Goal: Check status: Check status

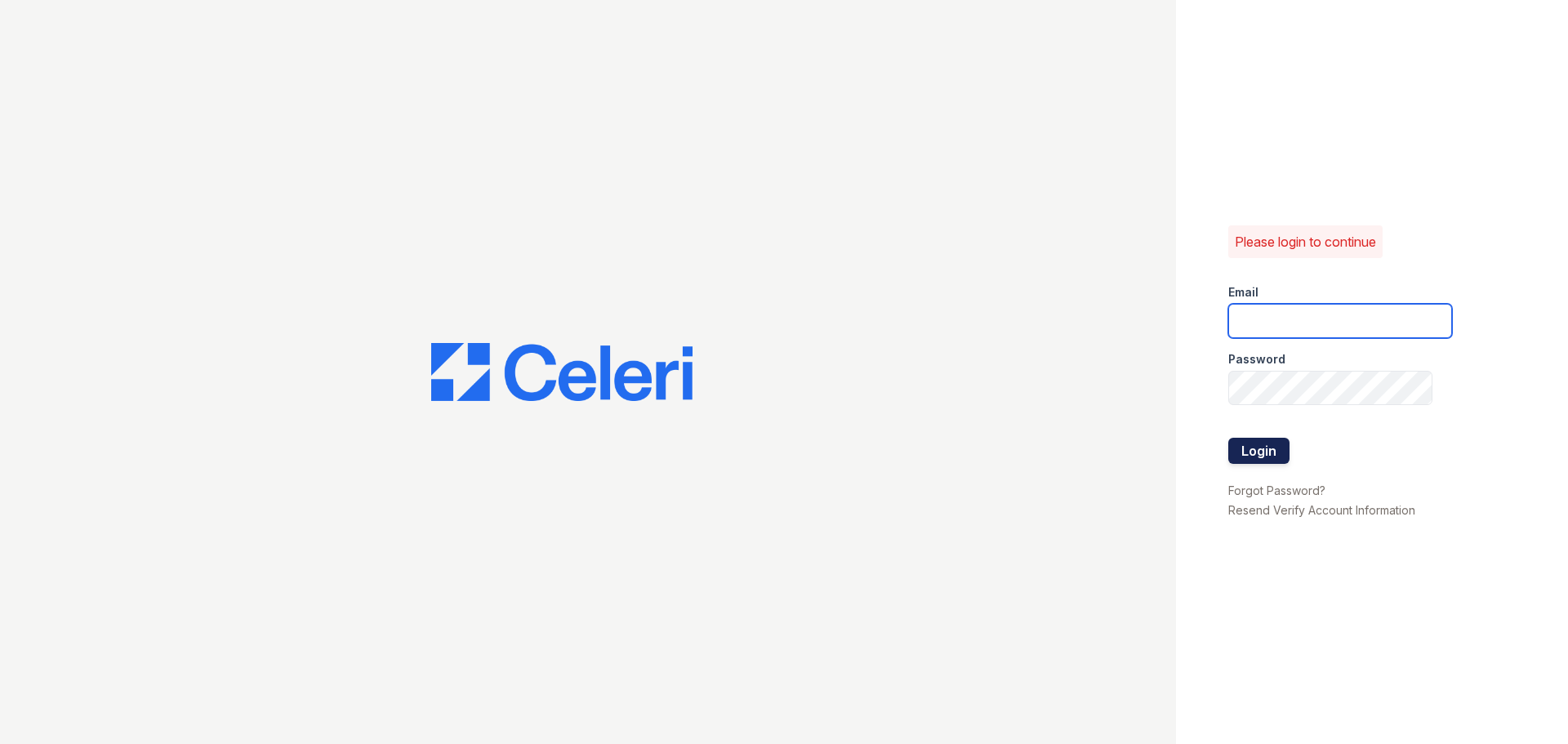
type input "ckeena@trinity-pm.com"
click at [1268, 458] on button "Login" at bounding box center [1258, 450] width 62 height 26
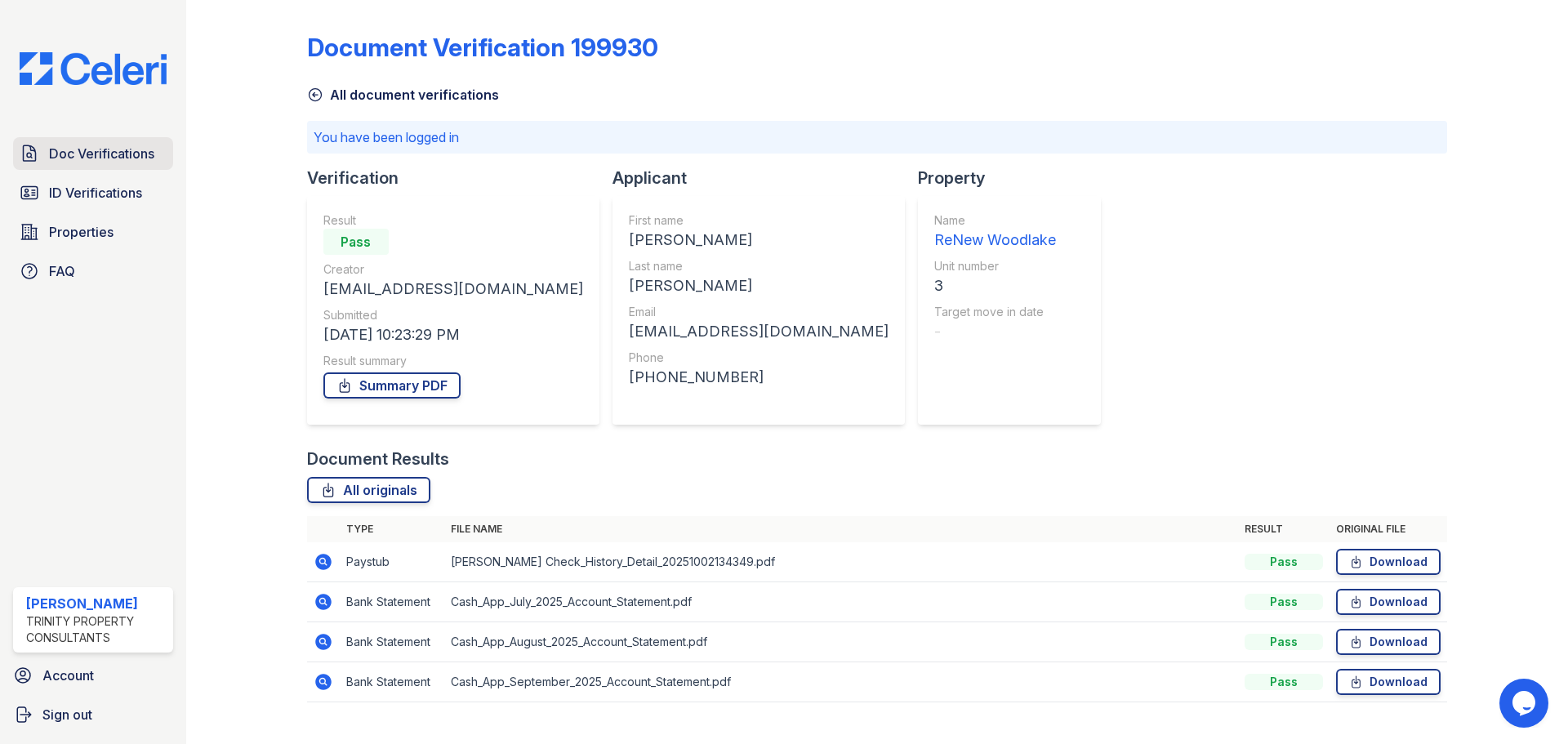
click at [73, 162] on span "Doc Verifications" at bounding box center [101, 153] width 105 height 19
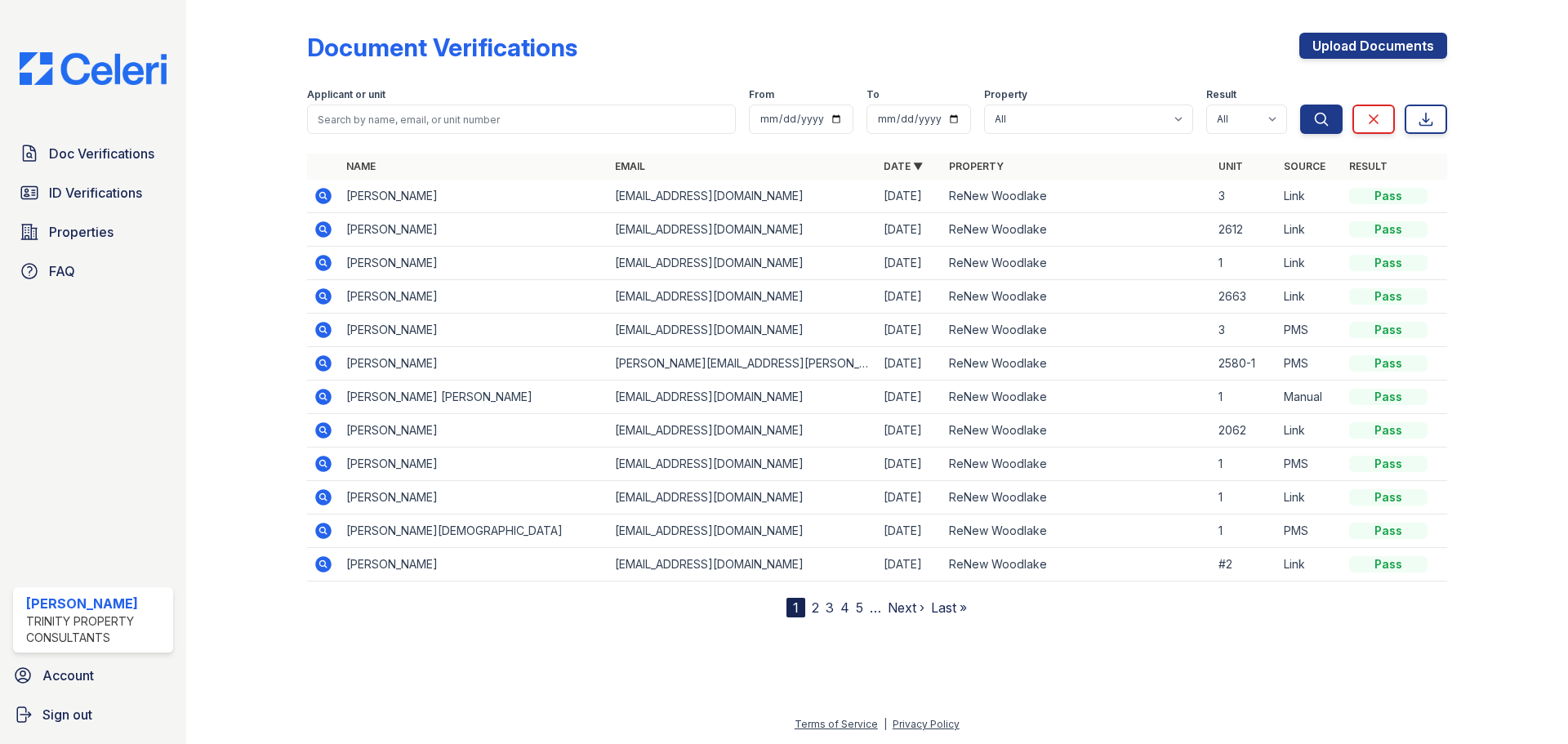
click at [316, 260] on icon at bounding box center [323, 262] width 16 height 16
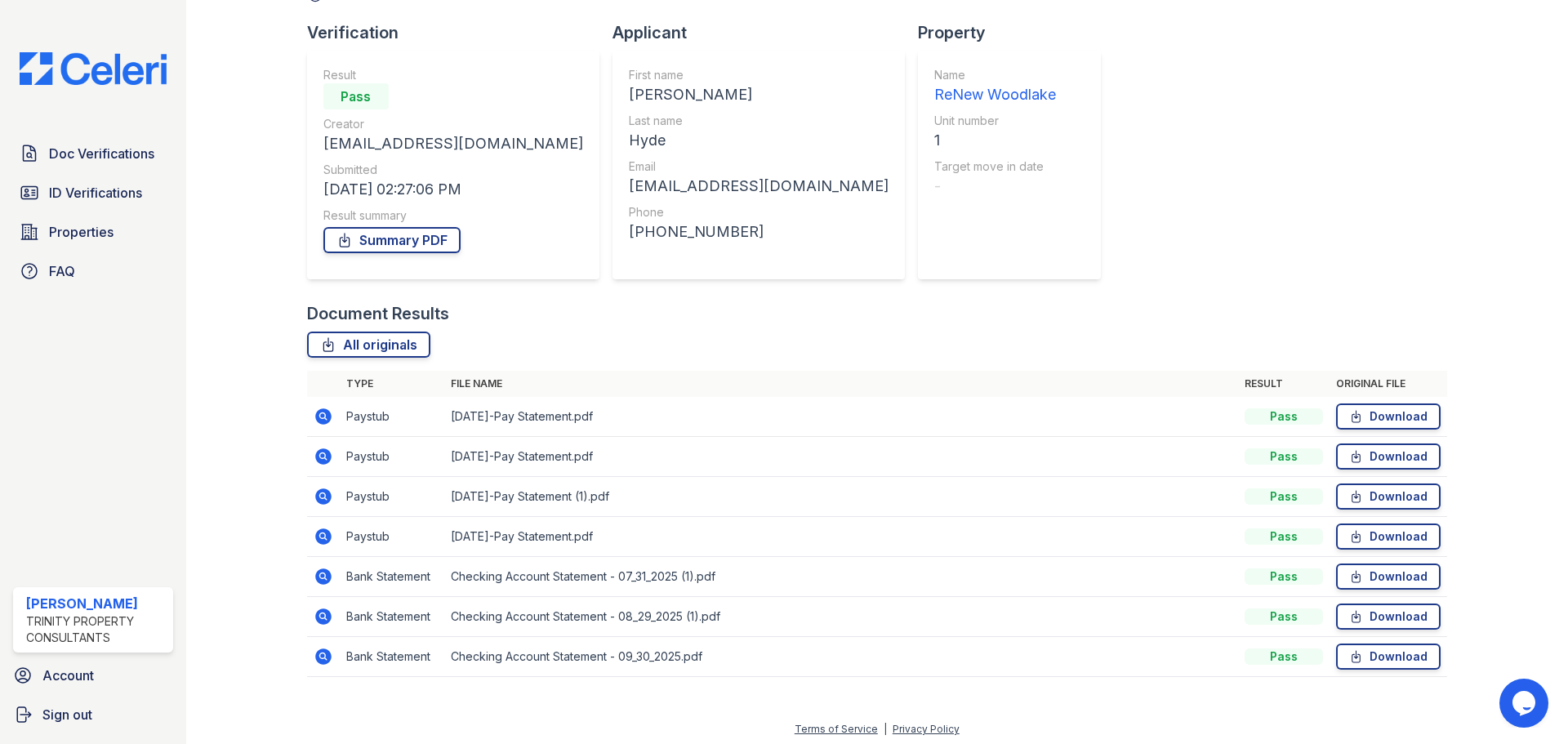
scroll to position [105, 0]
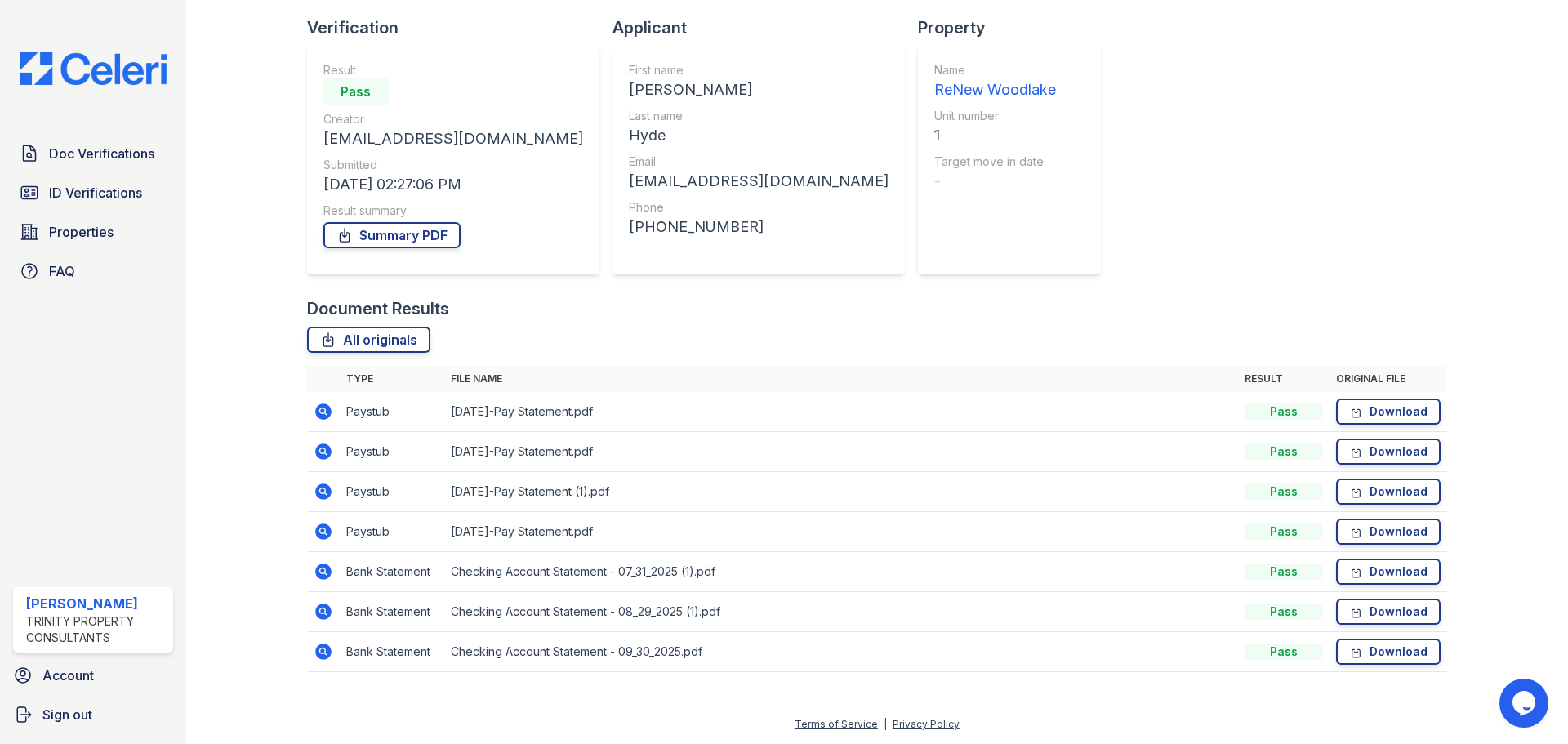
click at [321, 408] on icon at bounding box center [323, 411] width 19 height 19
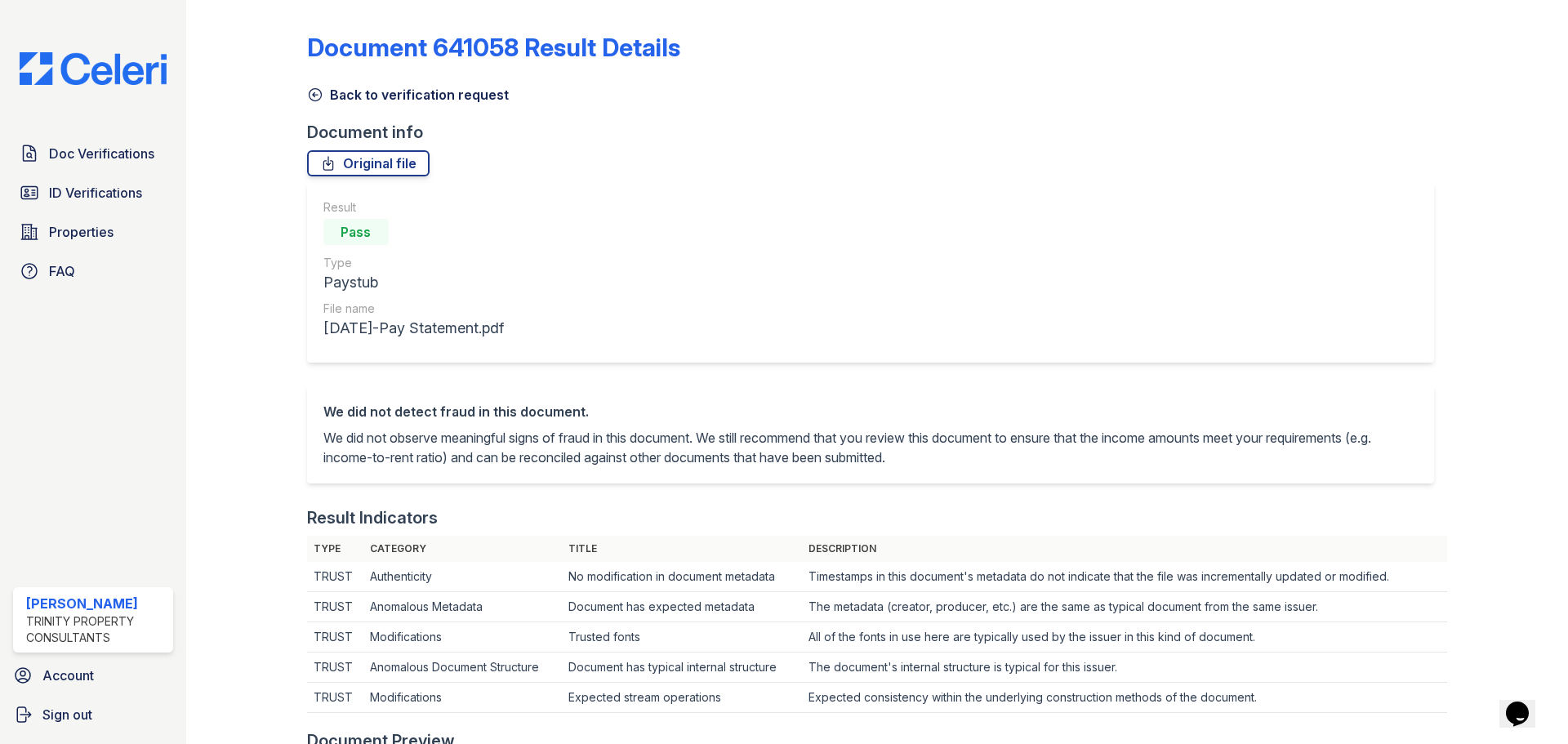
click at [320, 89] on icon at bounding box center [315, 94] width 16 height 16
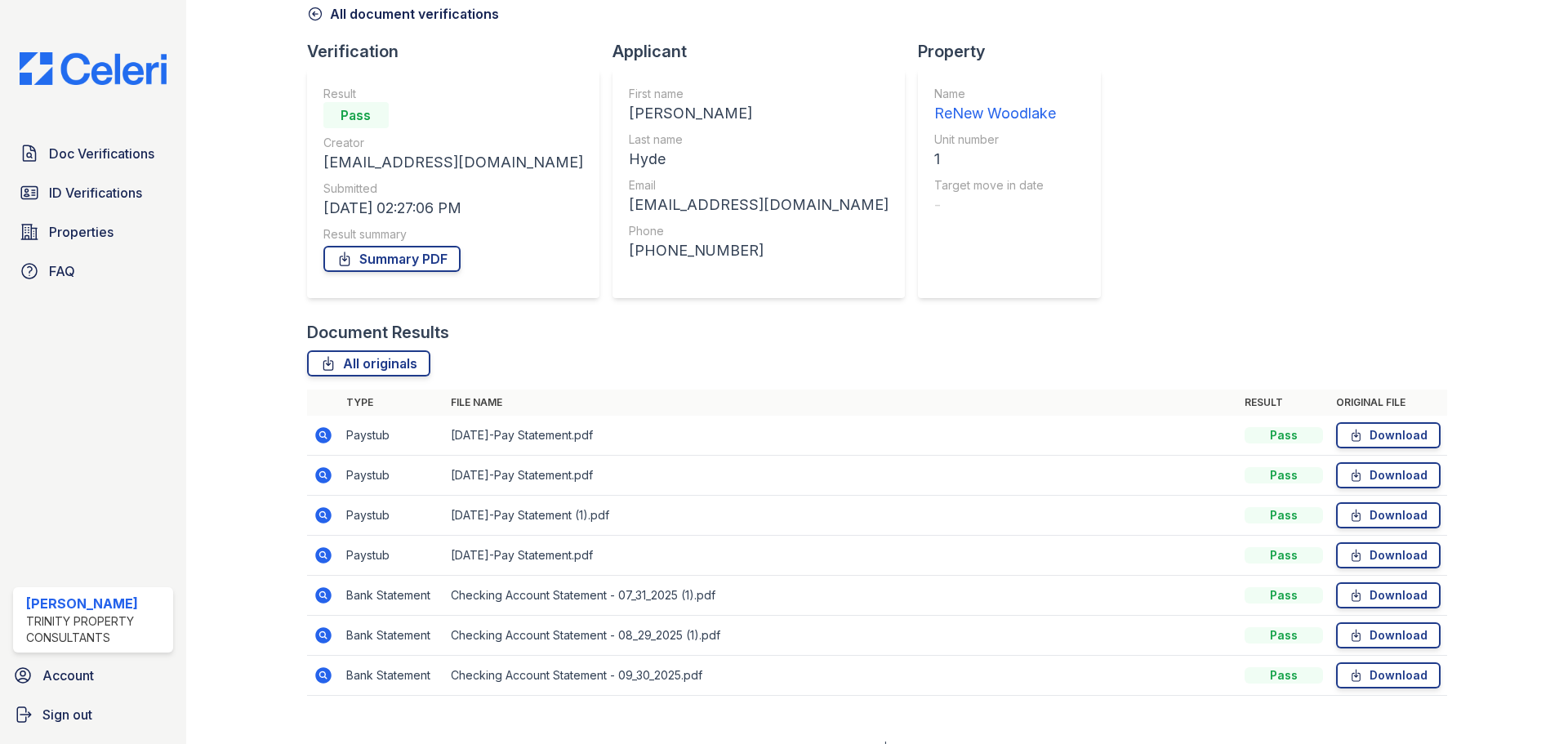
scroll to position [82, 0]
click at [324, 473] on icon at bounding box center [323, 474] width 19 height 19
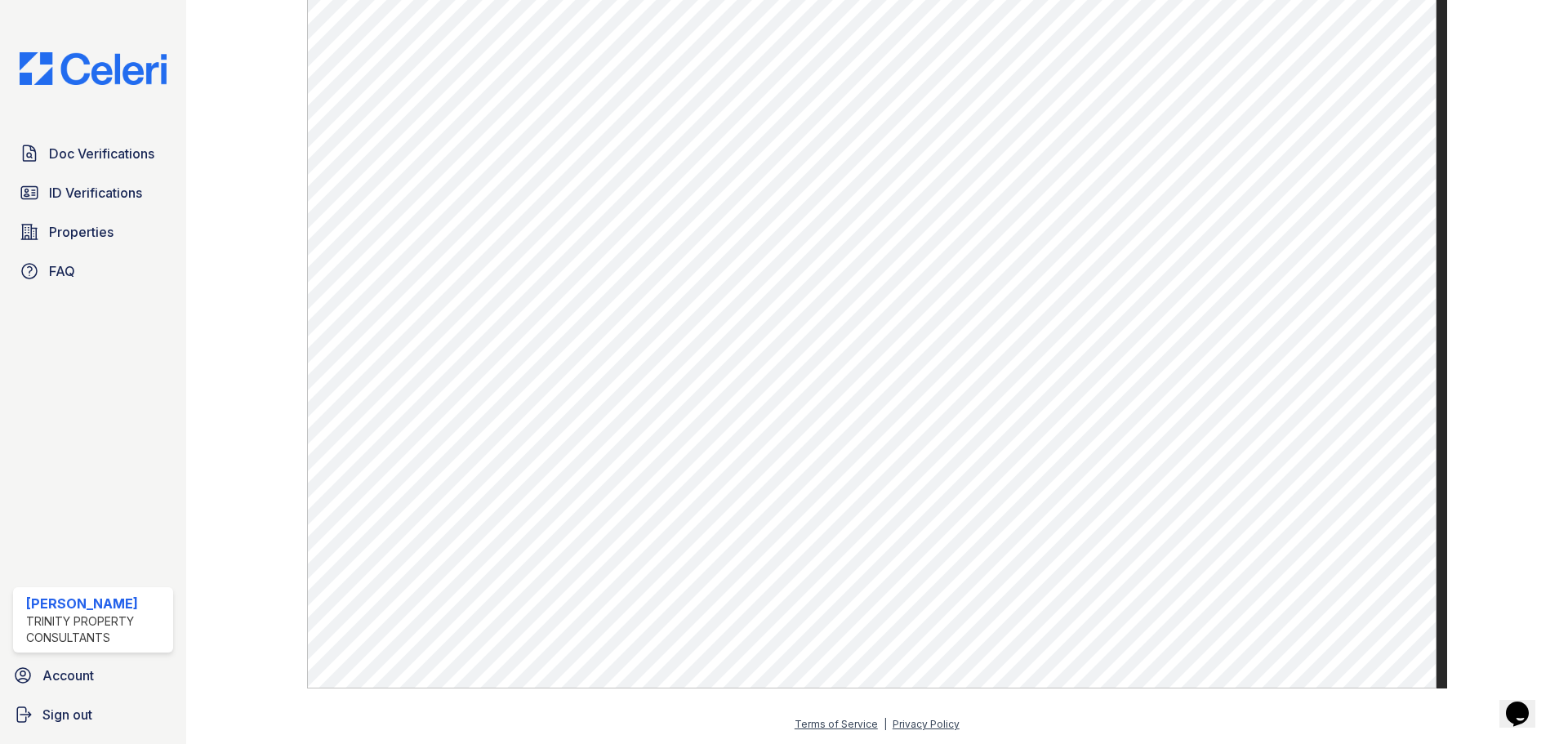
scroll to position [79, 0]
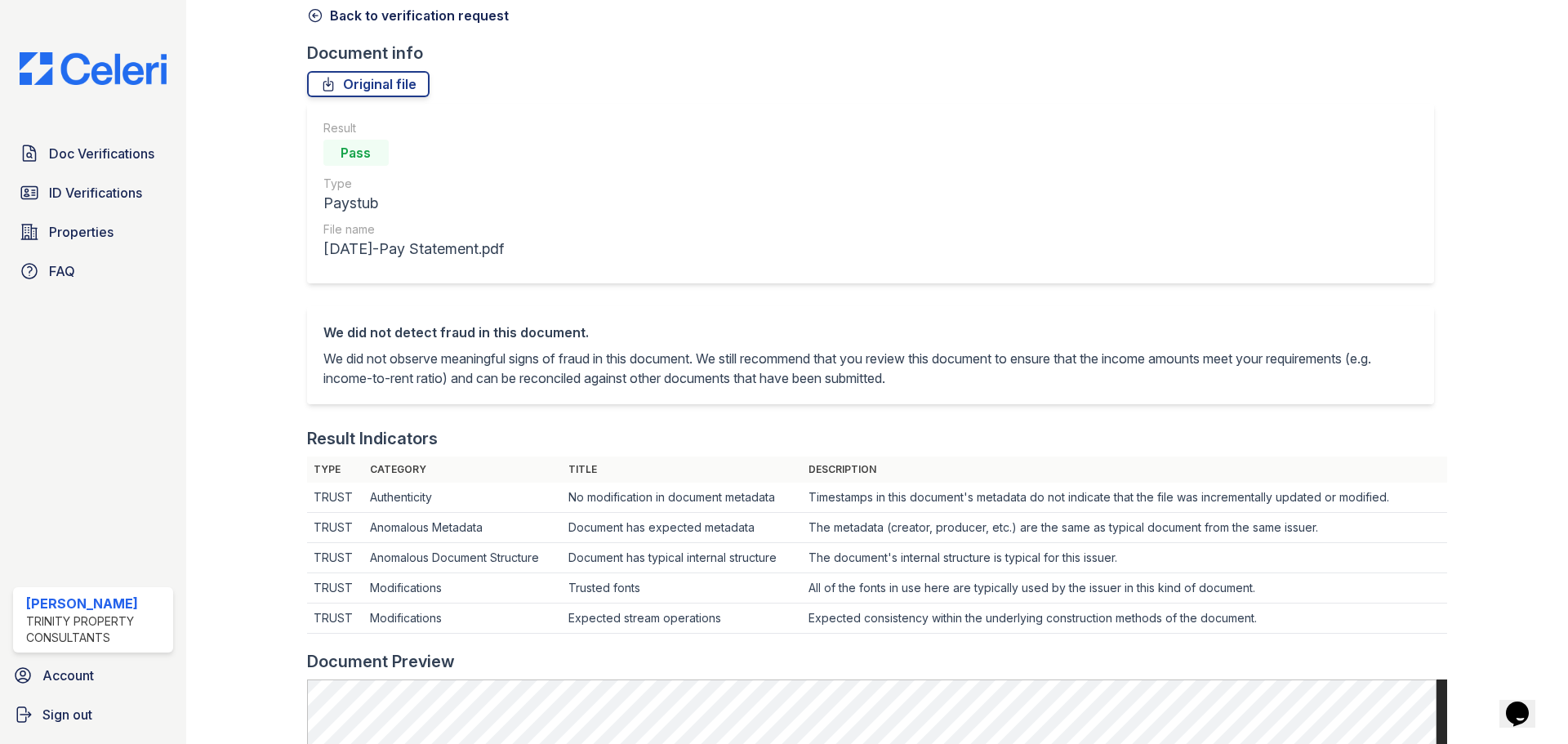
click at [327, 13] on link "Back to verification request" at bounding box center [407, 15] width 202 height 19
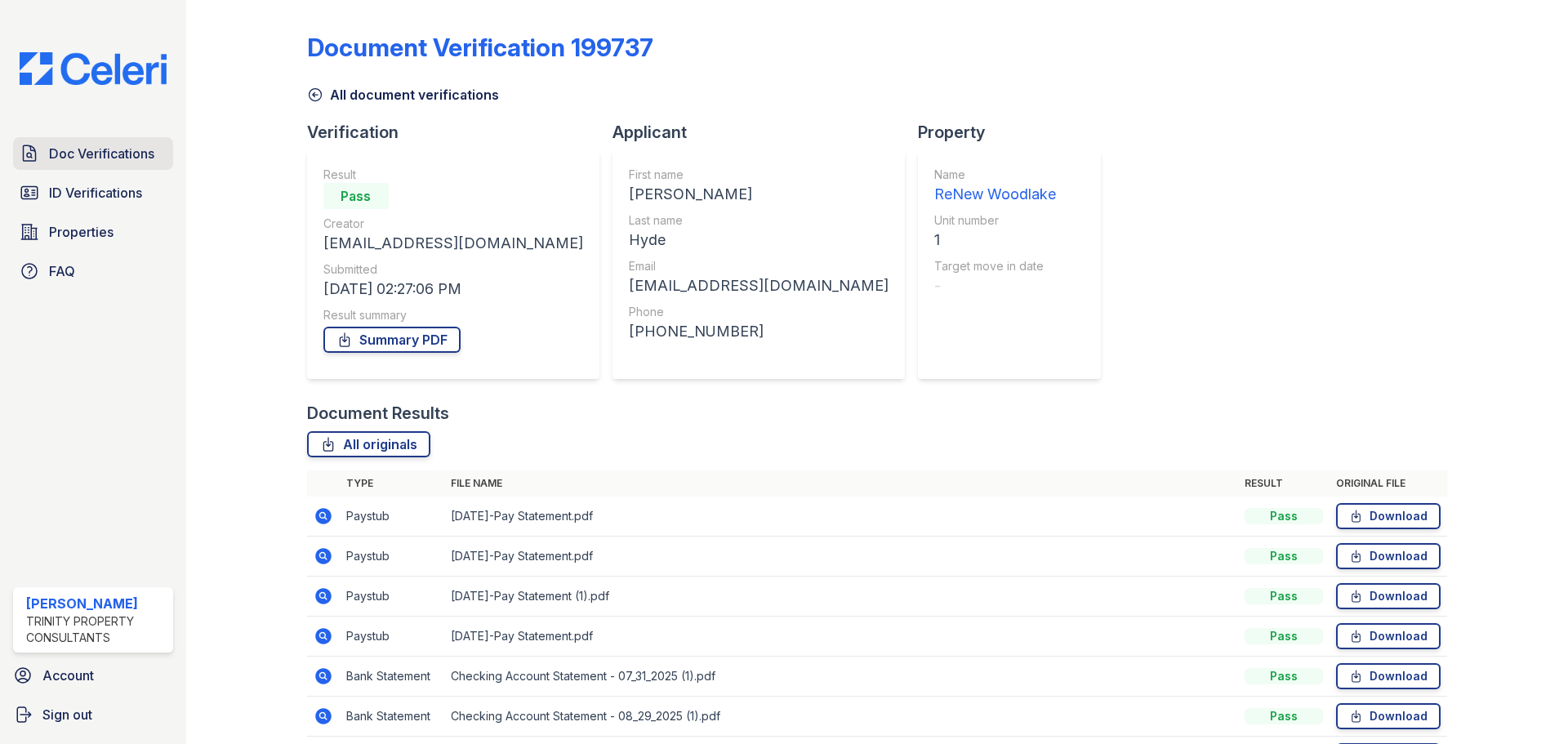
click at [101, 145] on span "Doc Verifications" at bounding box center [101, 153] width 105 height 19
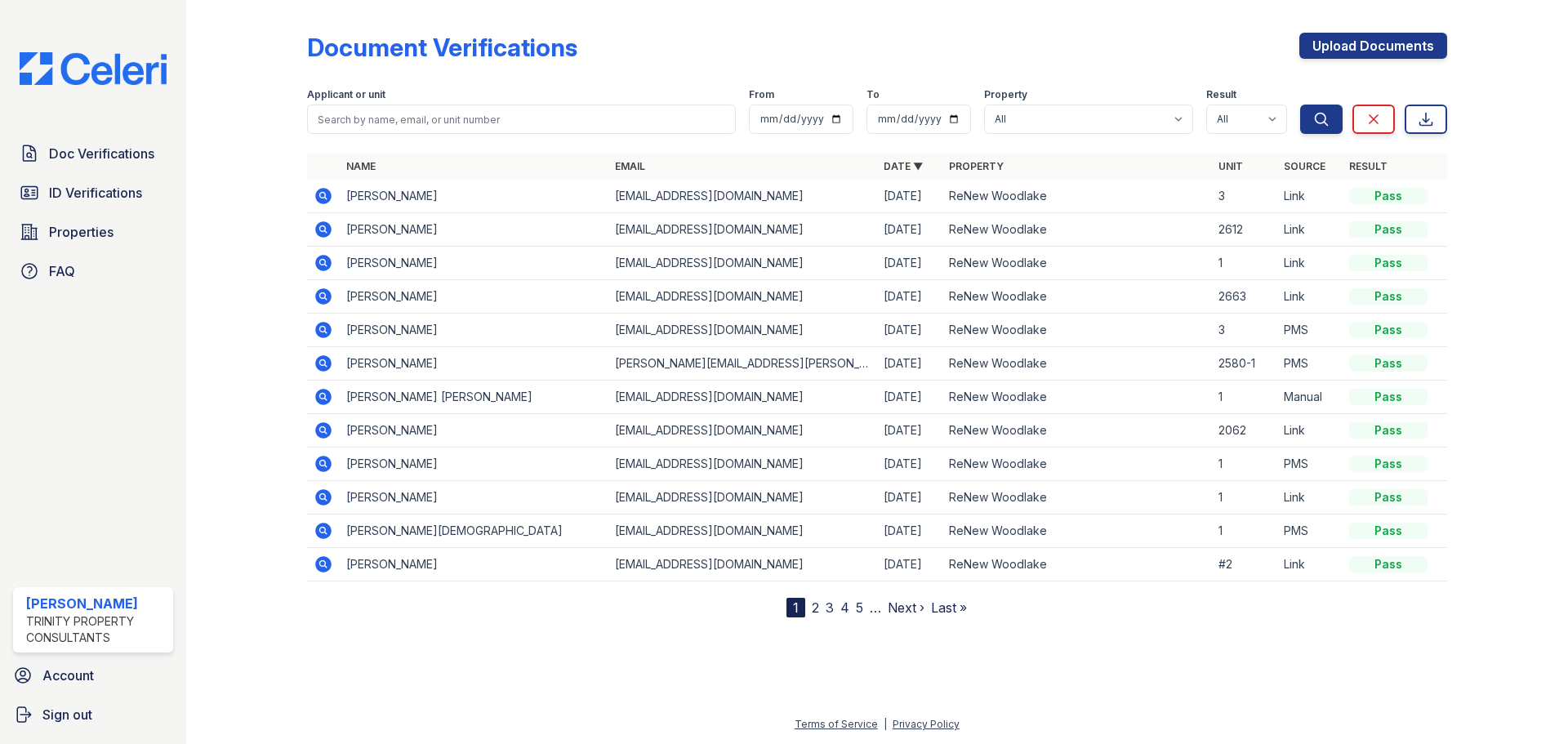
click at [329, 192] on icon at bounding box center [323, 196] width 16 height 16
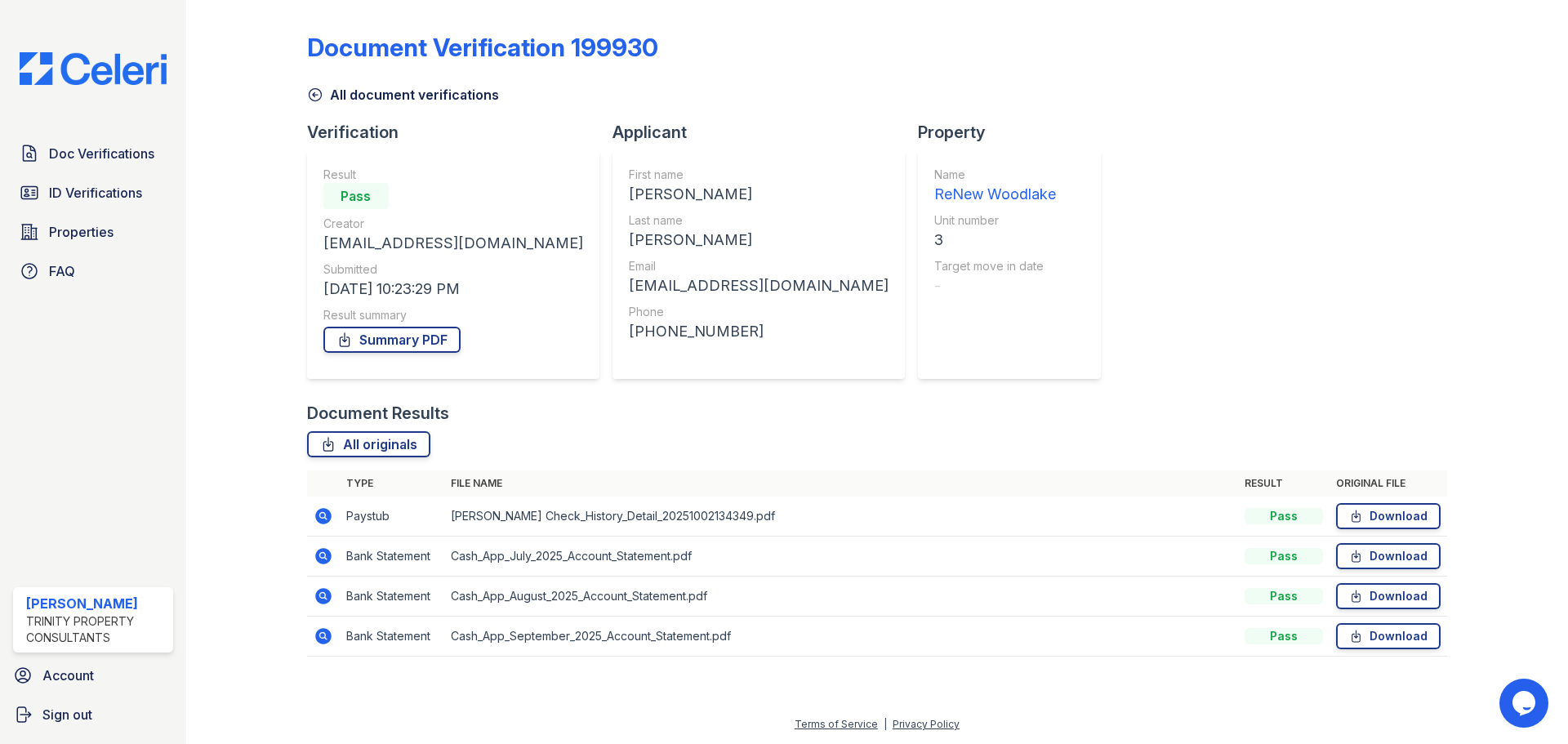
click at [271, 215] on div at bounding box center [260, 340] width 94 height 666
click at [321, 512] on icon at bounding box center [323, 515] width 19 height 19
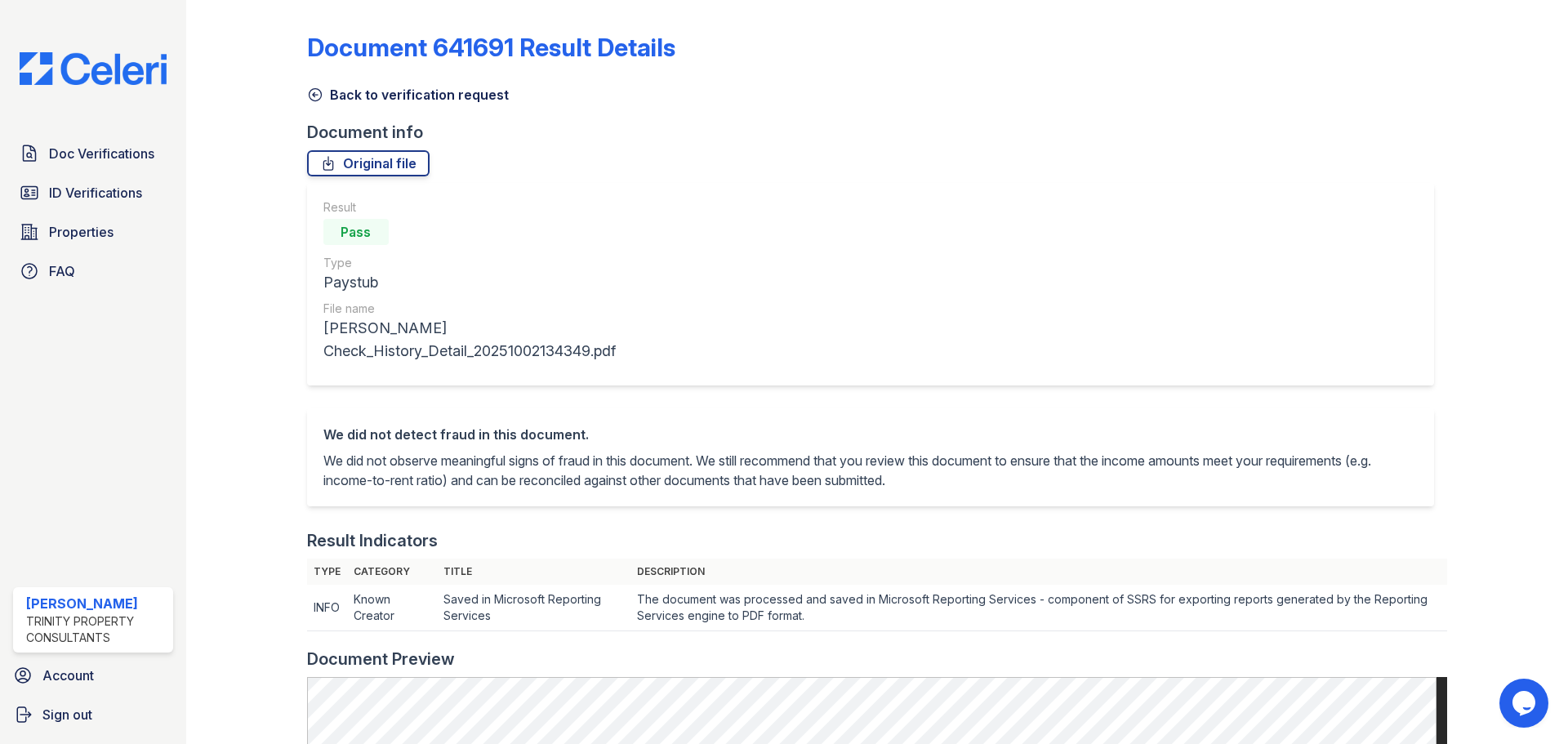
click at [304, 90] on div at bounding box center [260, 714] width 94 height 1415
click at [311, 90] on icon at bounding box center [315, 94] width 16 height 16
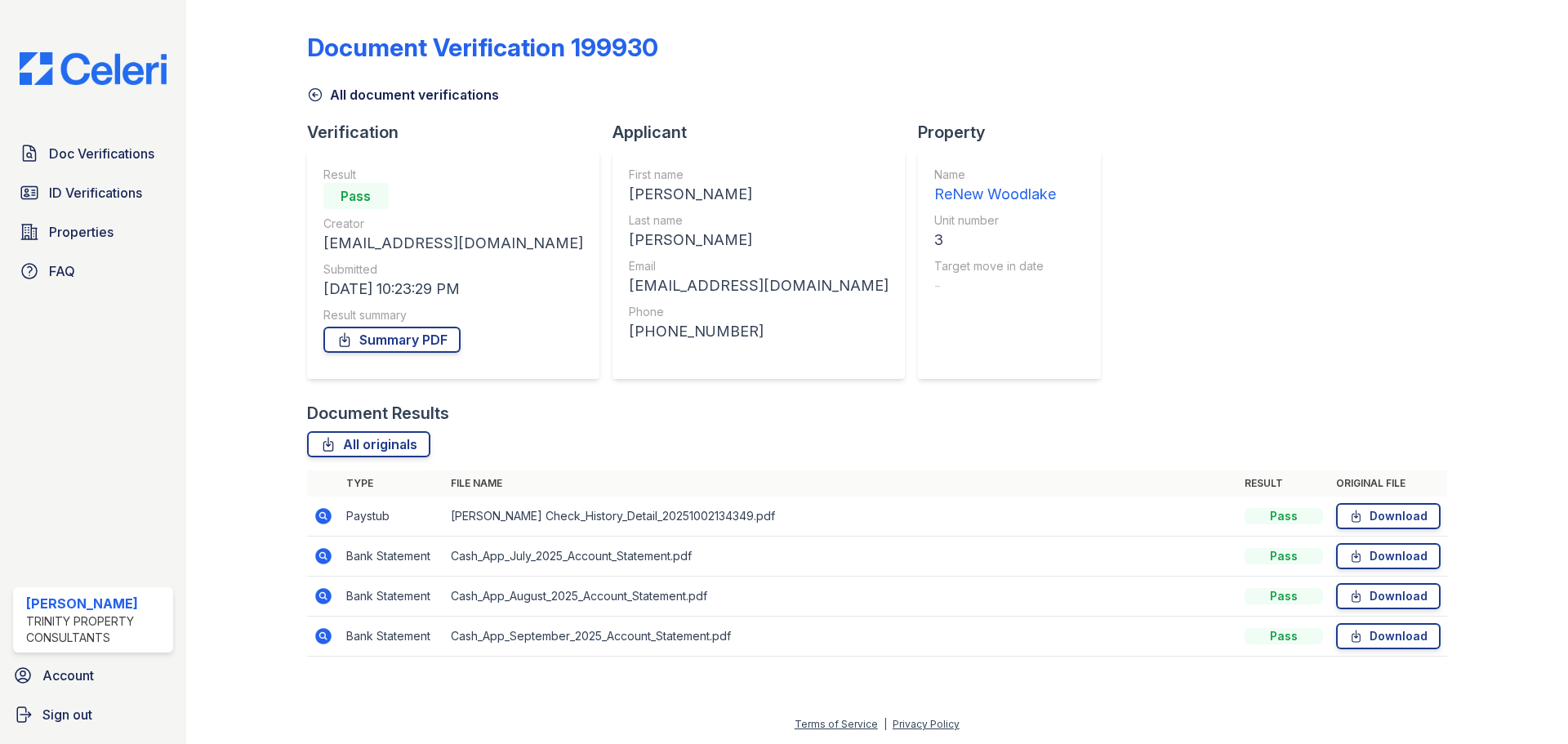
click at [321, 634] on icon at bounding box center [322, 634] width 4 height 4
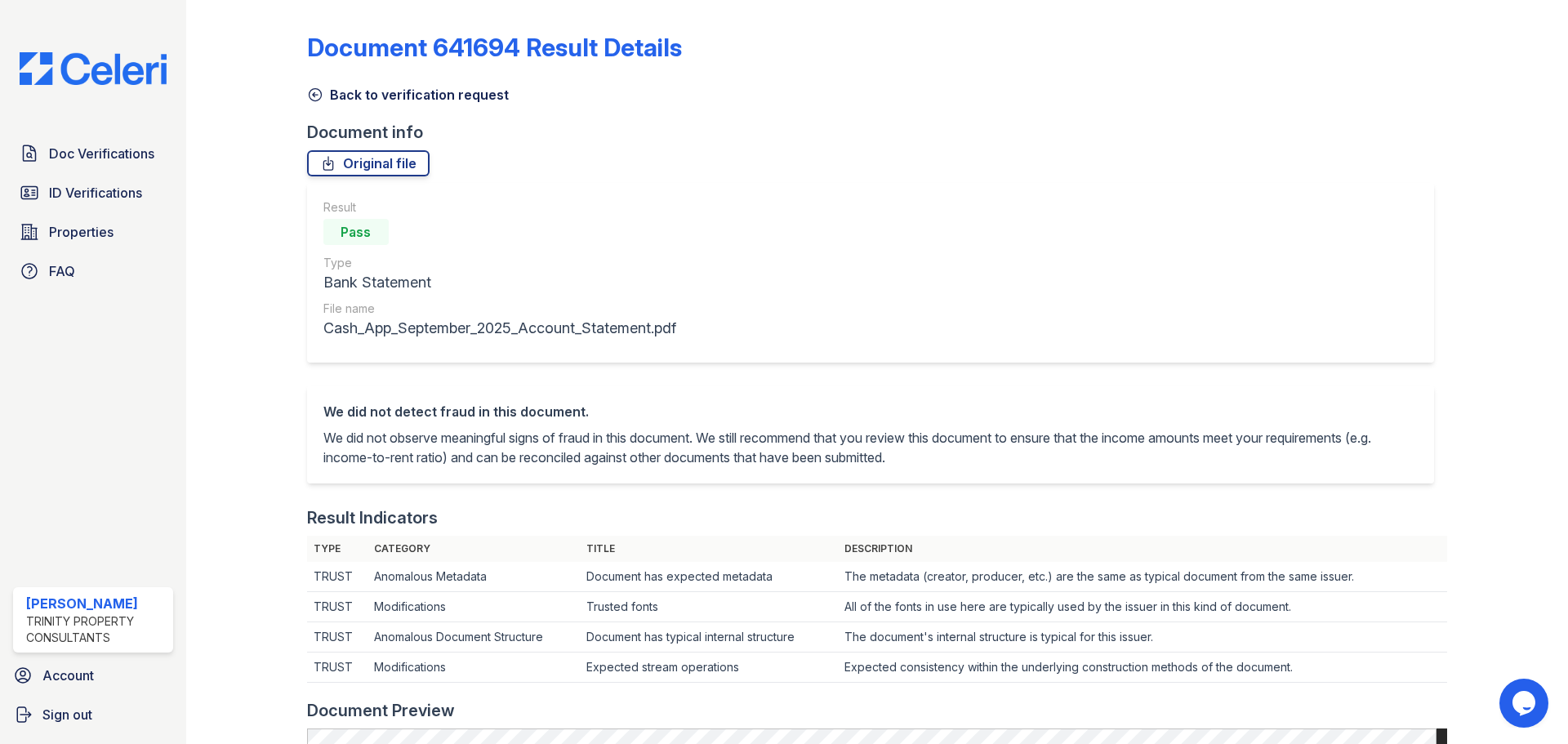
click at [309, 94] on icon at bounding box center [315, 94] width 16 height 16
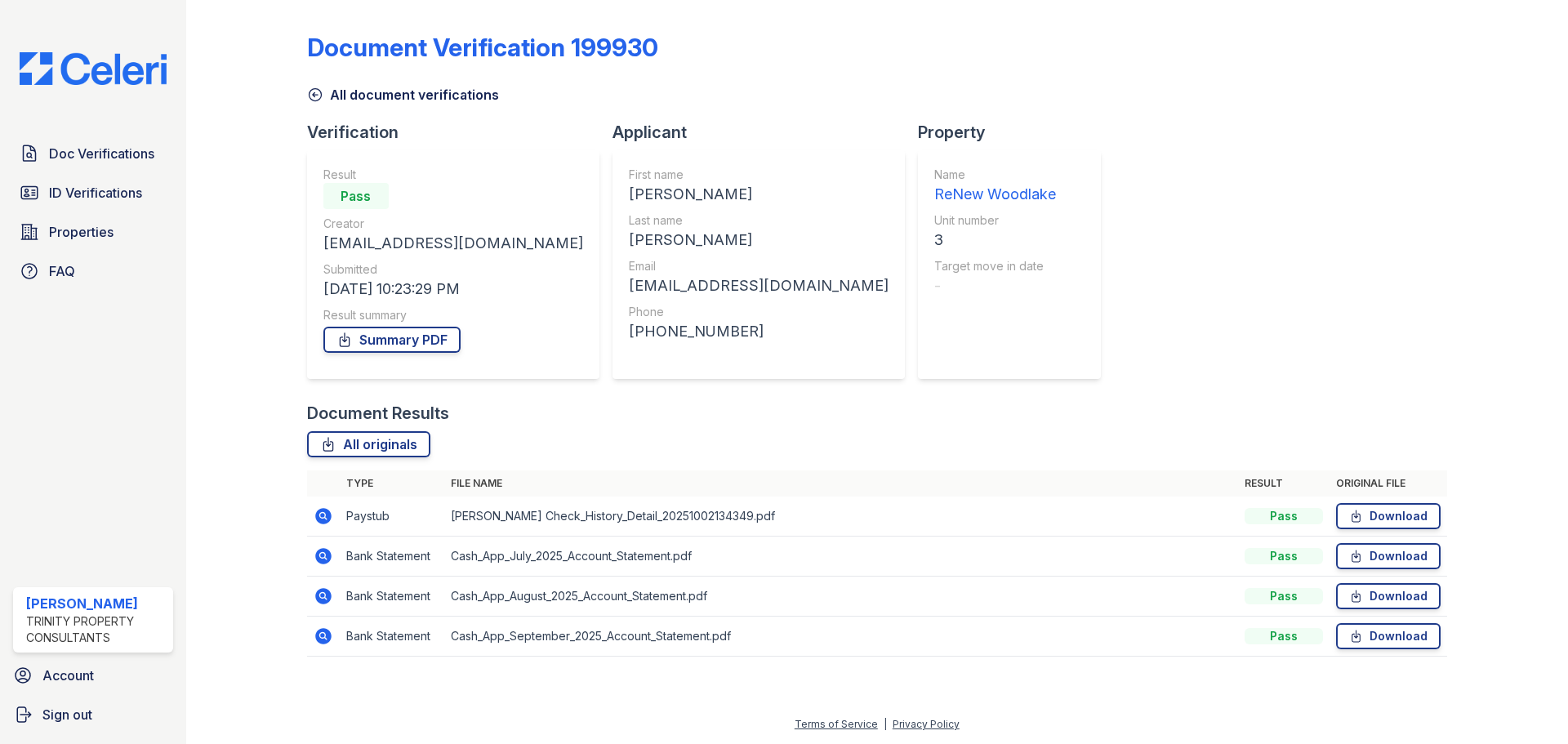
click at [329, 520] on icon at bounding box center [323, 515] width 16 height 16
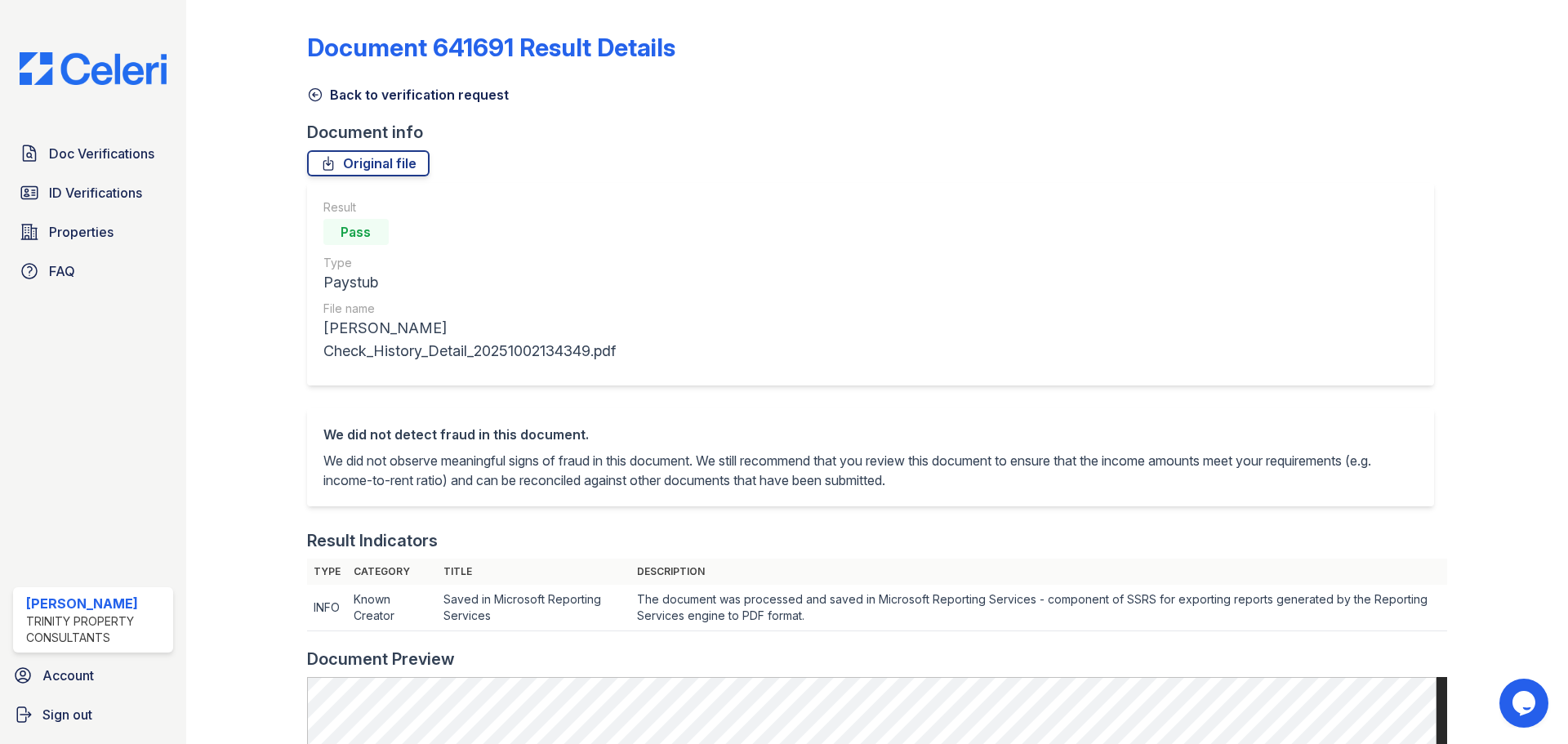
click at [313, 85] on link "Back to verification request" at bounding box center [407, 94] width 202 height 19
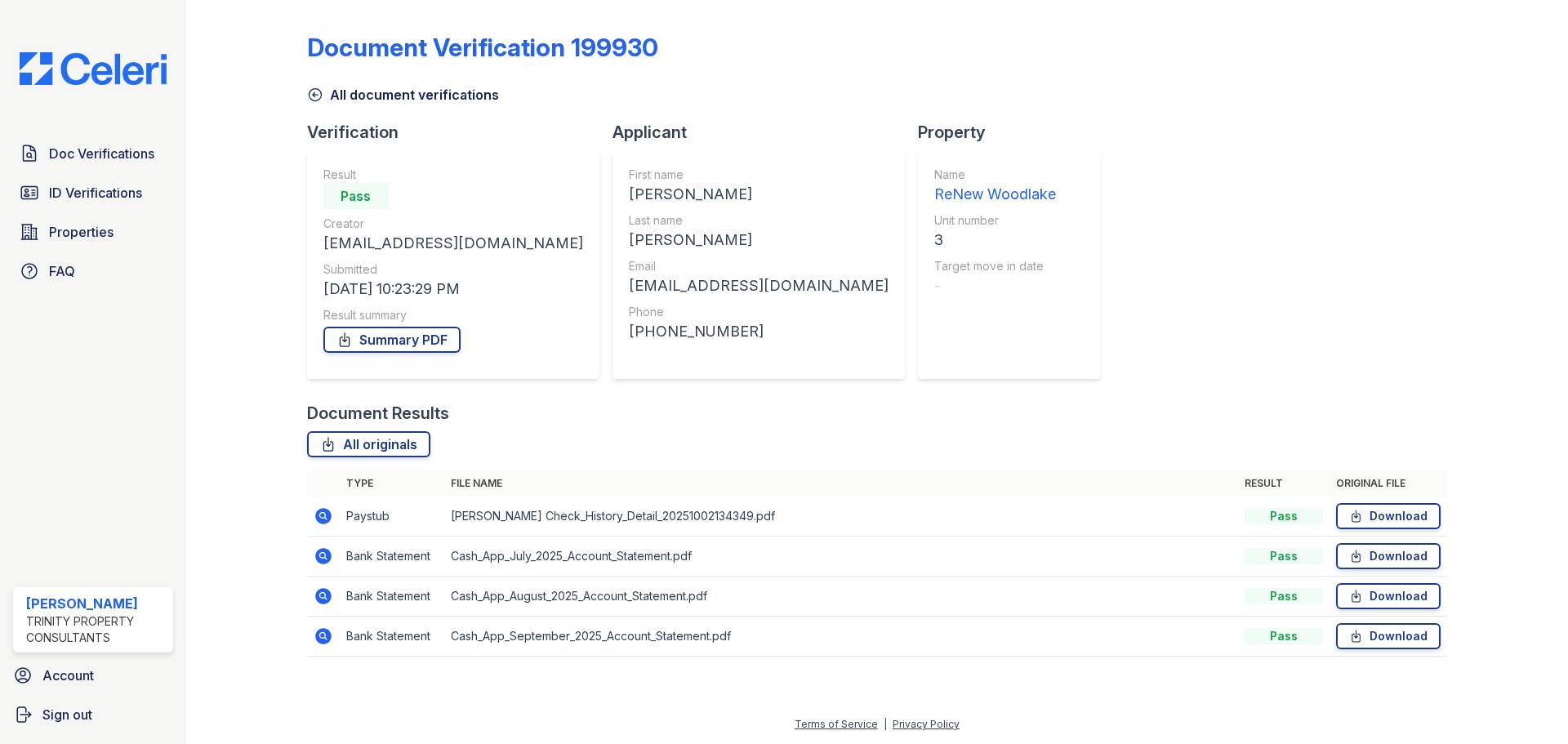
click at [321, 639] on icon at bounding box center [323, 635] width 16 height 16
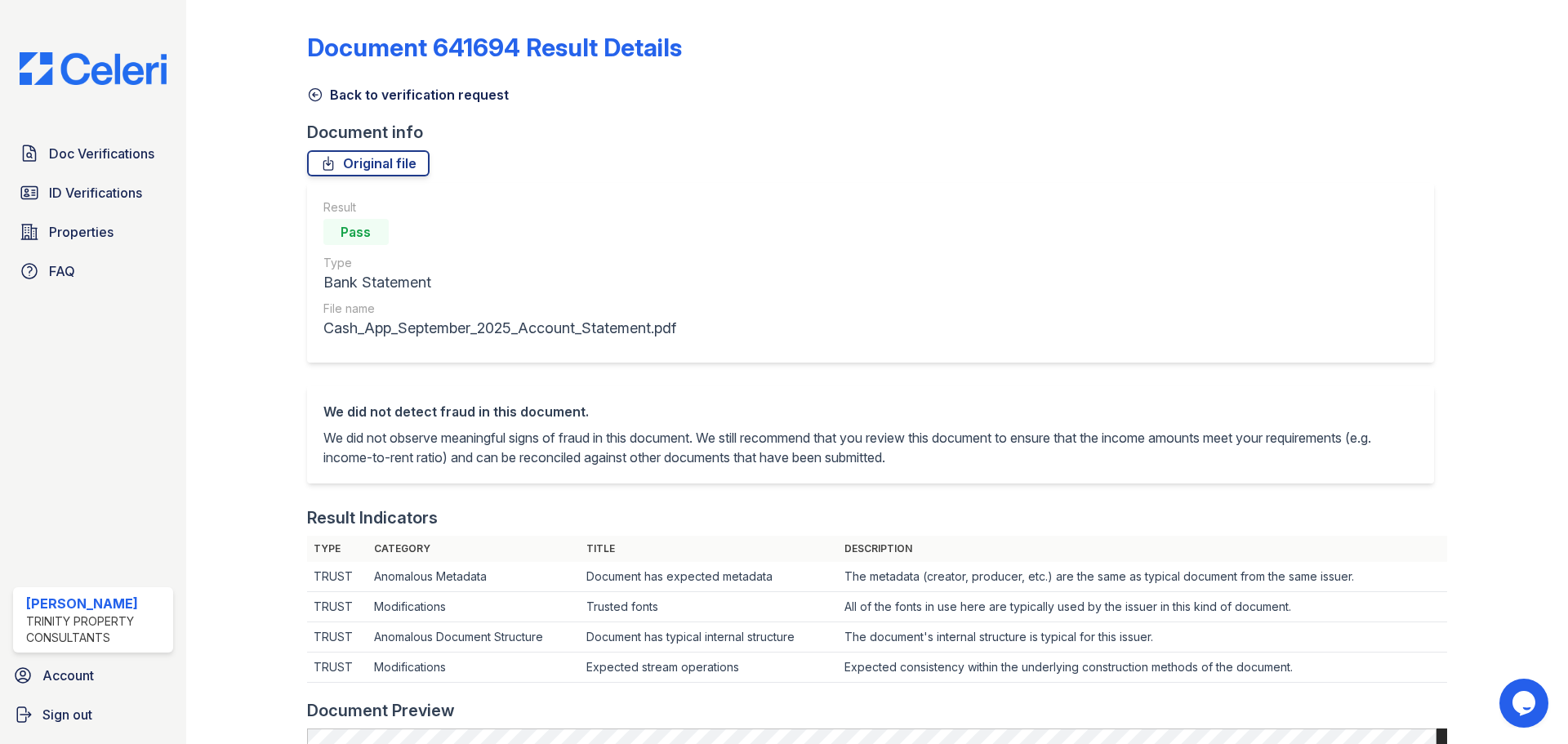
click at [317, 108] on div "Document 641694 Result Details Back to verification request Document info Origi…" at bounding box center [877, 740] width 1140 height 1466
click at [315, 93] on icon at bounding box center [315, 94] width 16 height 16
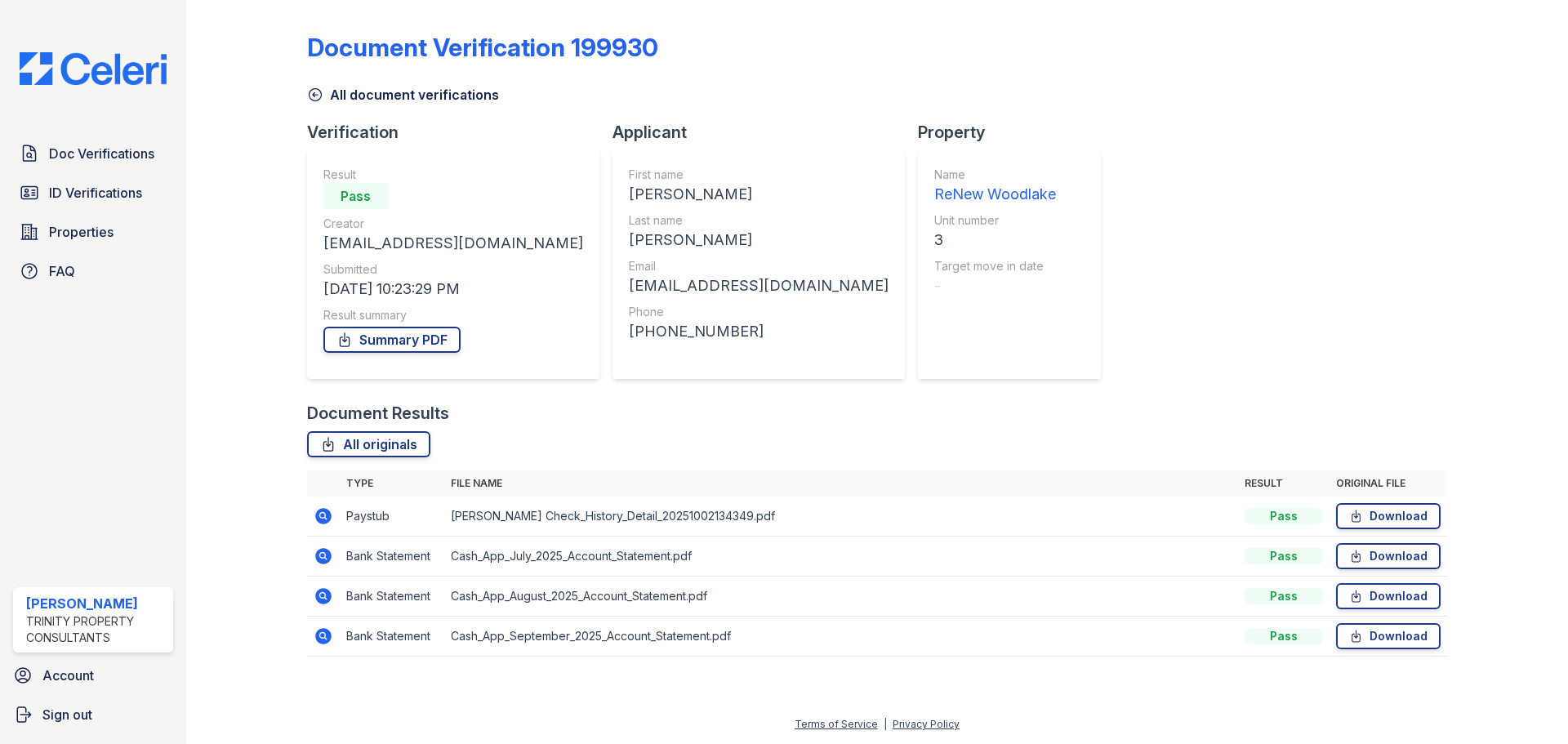
click at [328, 597] on icon at bounding box center [323, 596] width 16 height 16
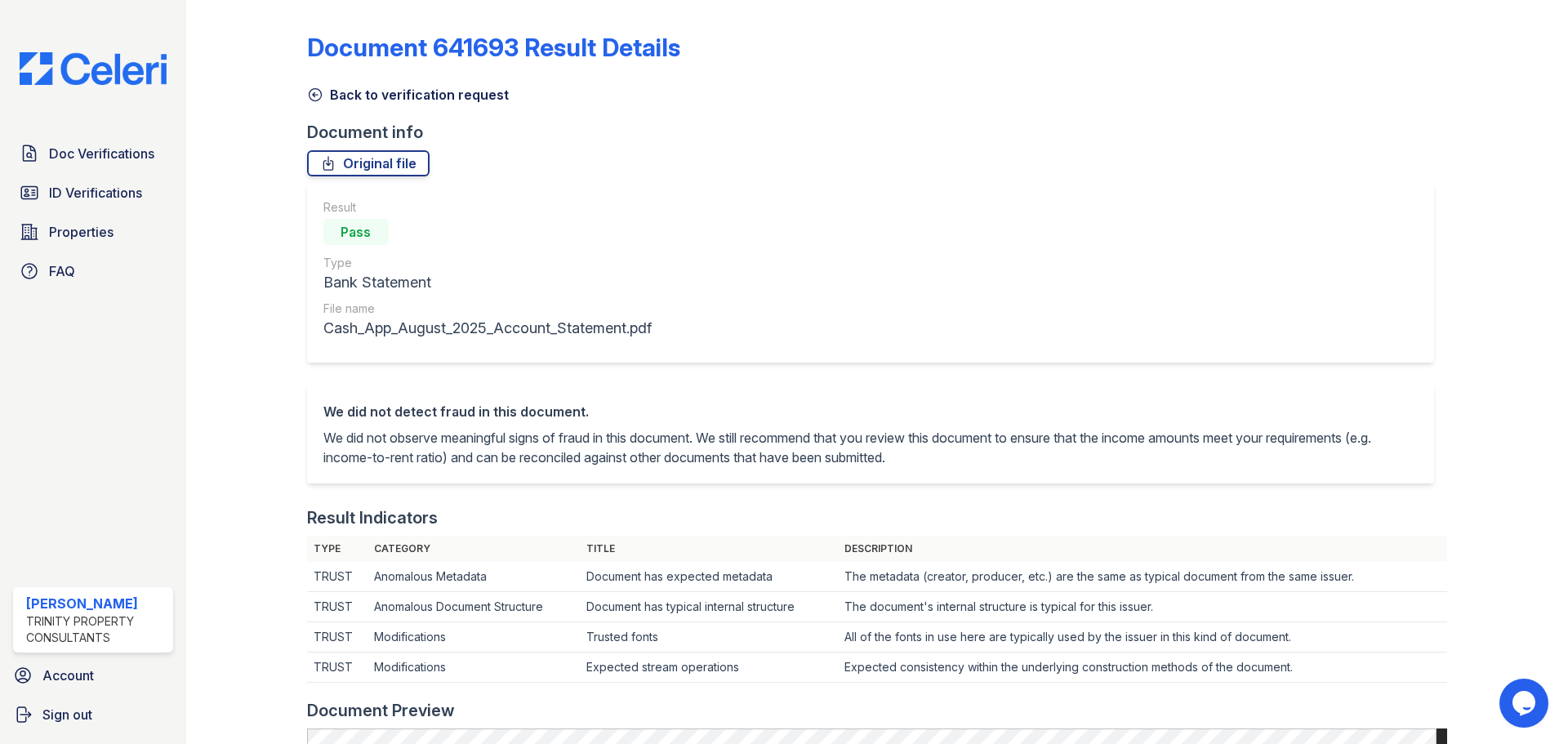
click at [319, 99] on icon at bounding box center [315, 95] width 13 height 13
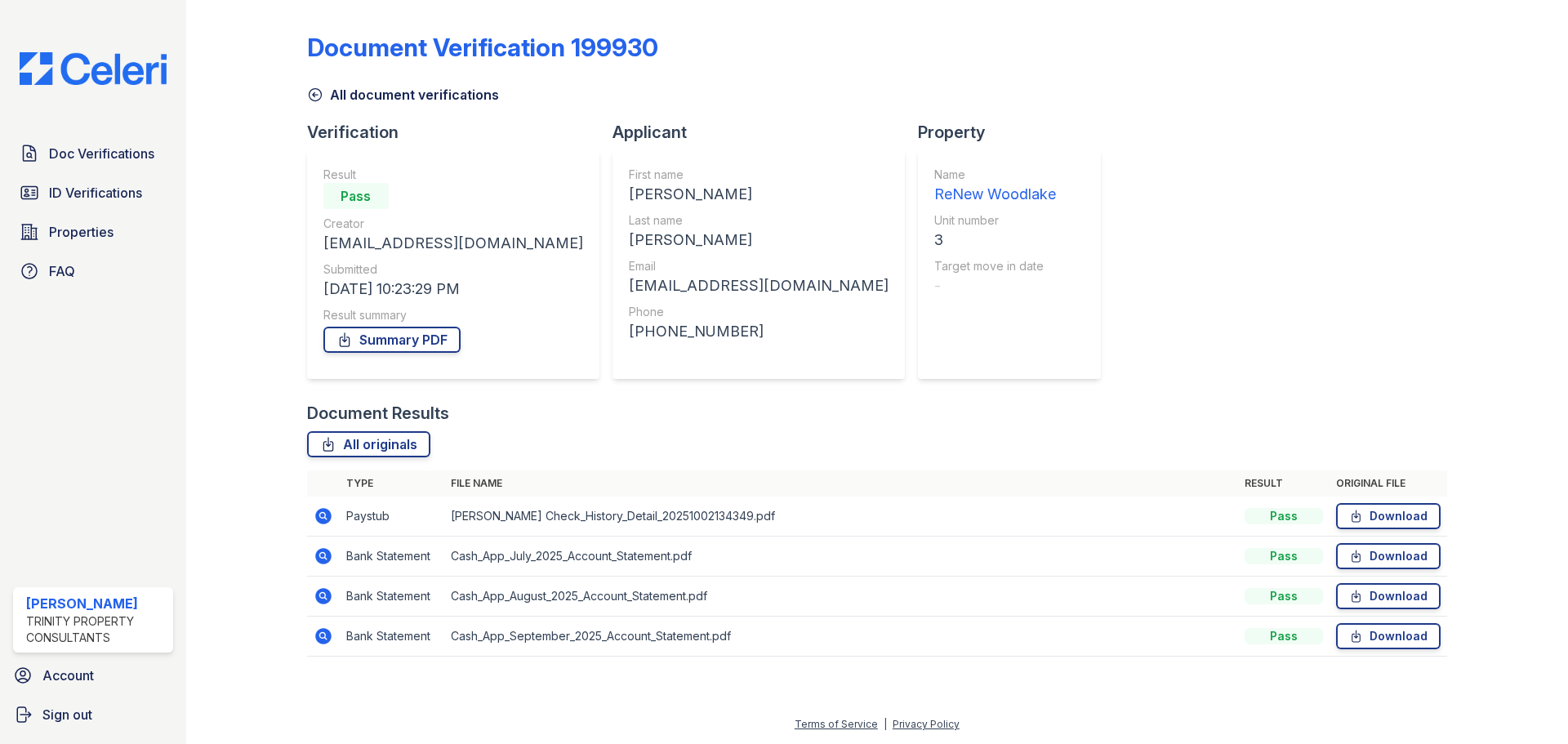
click at [331, 553] on icon at bounding box center [323, 556] width 19 height 19
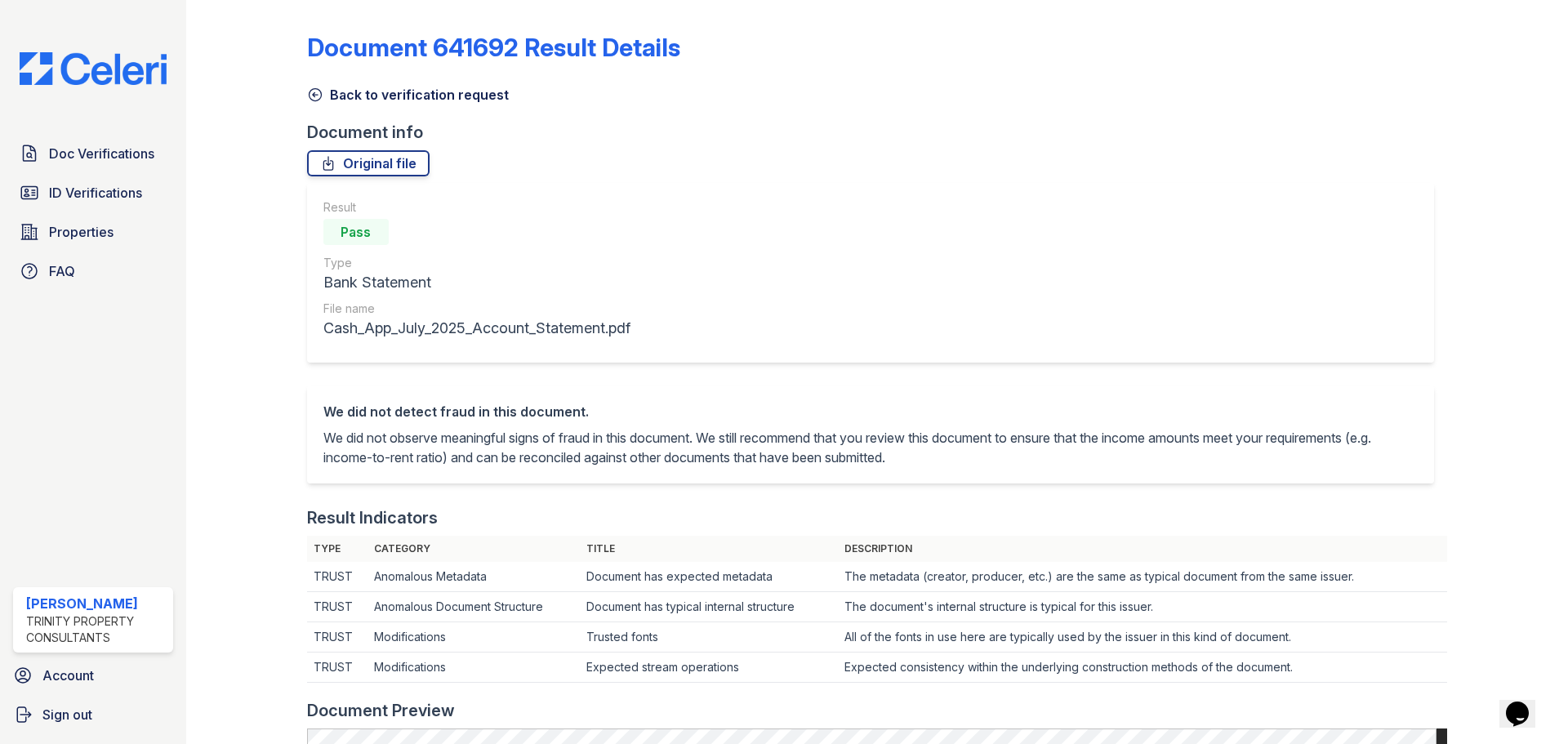
click at [316, 93] on icon at bounding box center [315, 94] width 16 height 16
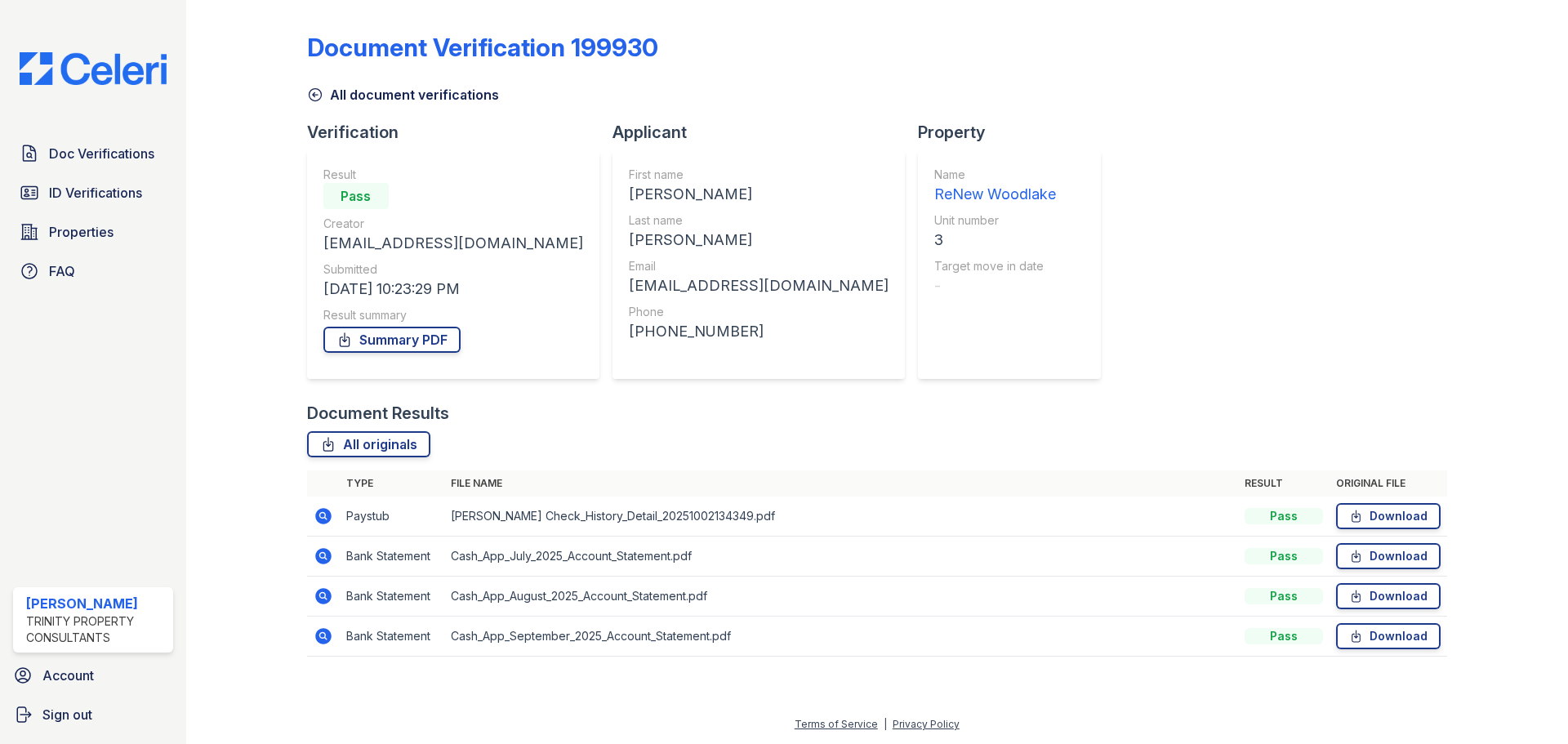
click at [240, 531] on div at bounding box center [260, 340] width 94 height 666
click at [324, 525] on icon at bounding box center [323, 515] width 19 height 19
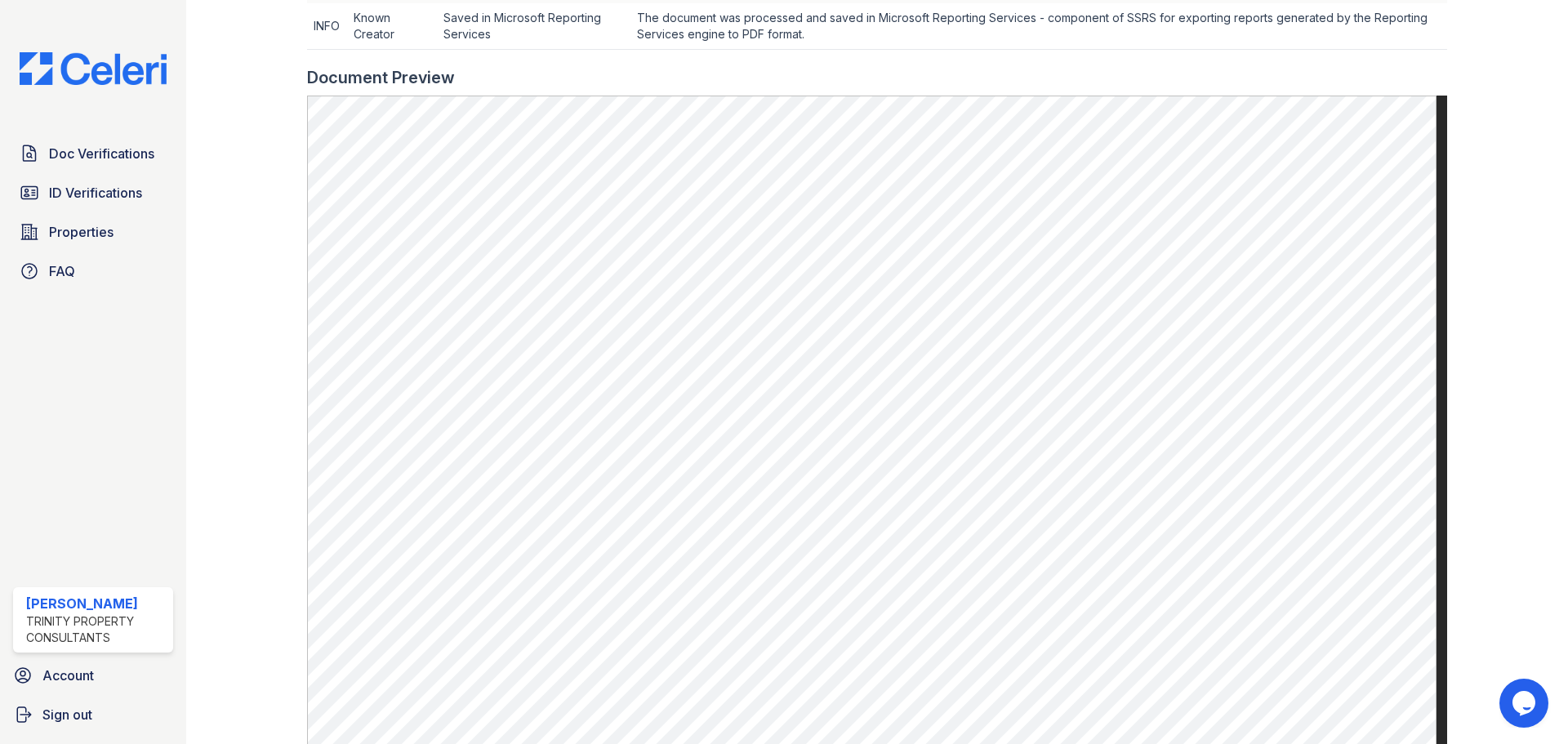
scroll to position [593, 0]
